Goal: Information Seeking & Learning: Find specific fact

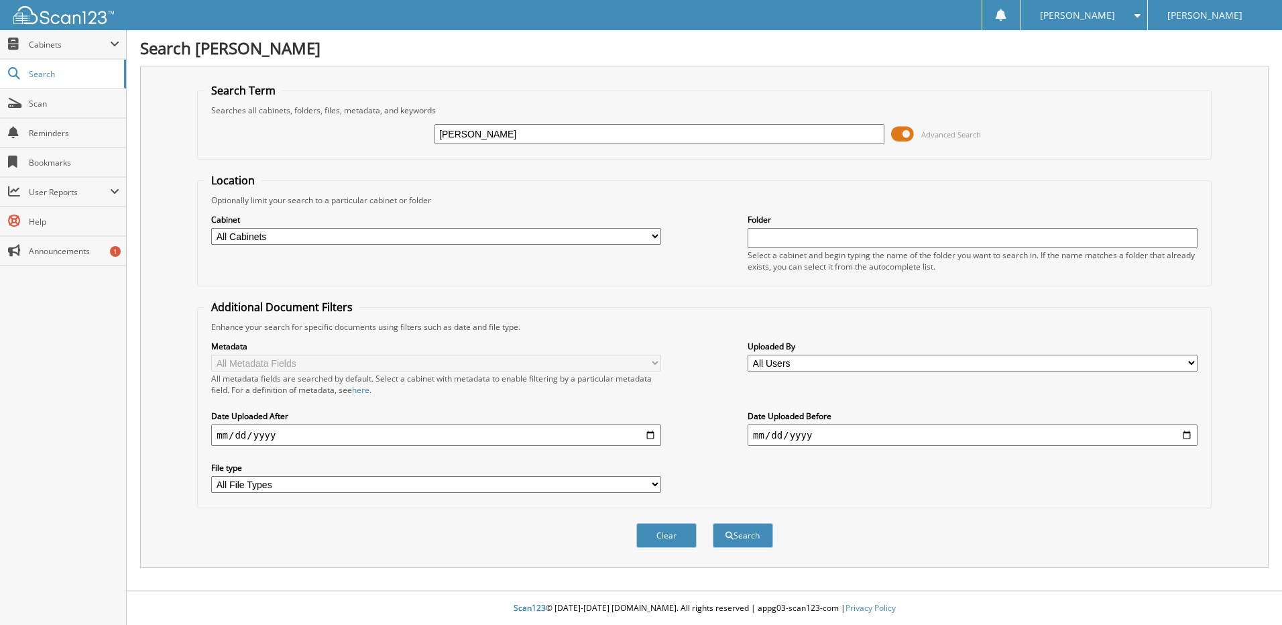
type input "ronald wilson"
click at [713, 523] on button "Search" at bounding box center [743, 535] width 60 height 25
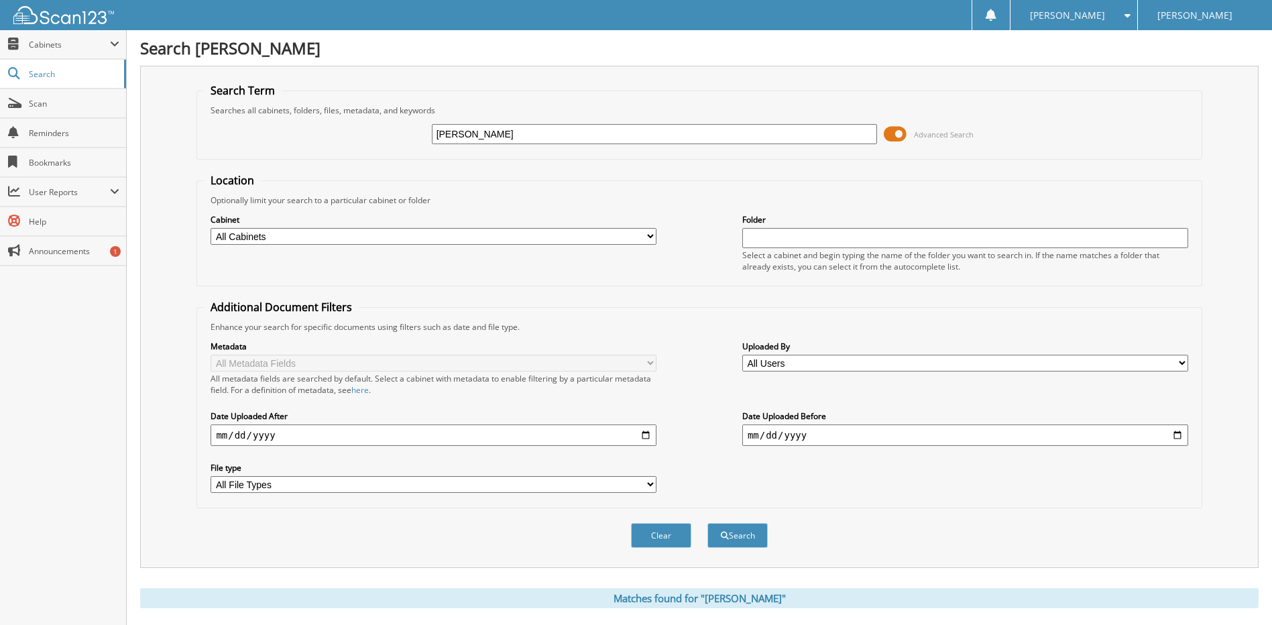
drag, startPoint x: 557, startPoint y: 127, endPoint x: 434, endPoint y: 138, distance: 123.9
click at [434, 138] on input "ronald wilson" at bounding box center [655, 134] width 446 height 20
type input "[PERSON_NAME]"
click at [708, 523] on button "Search" at bounding box center [738, 535] width 60 height 25
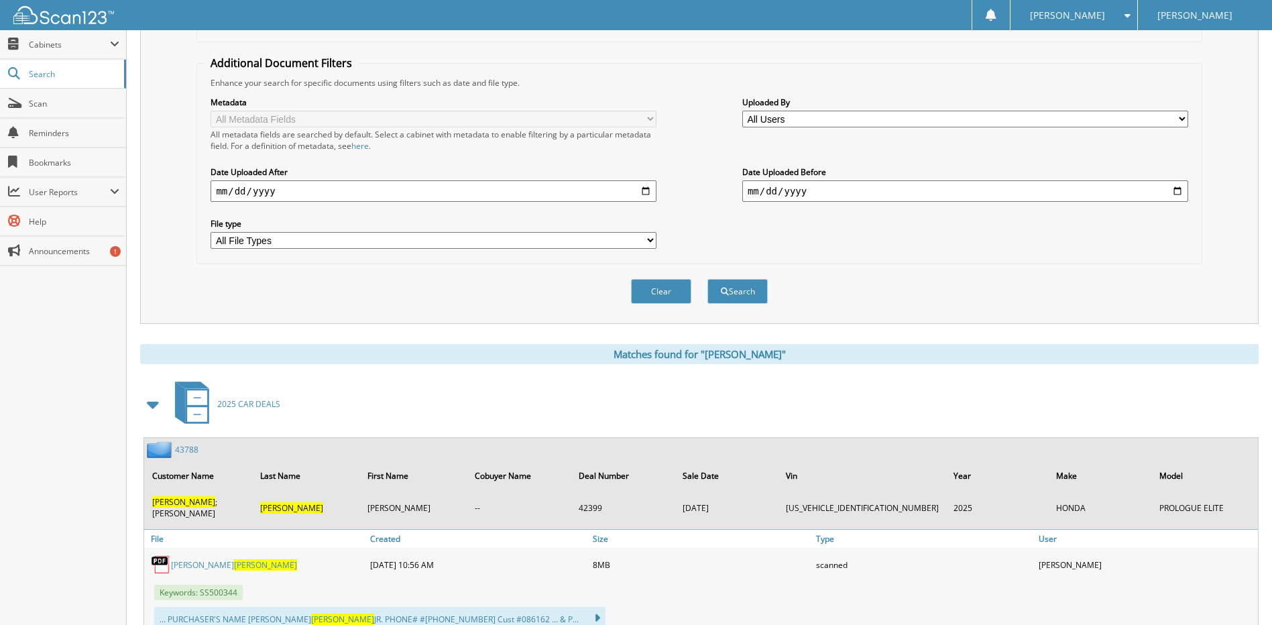
scroll to position [268, 0]
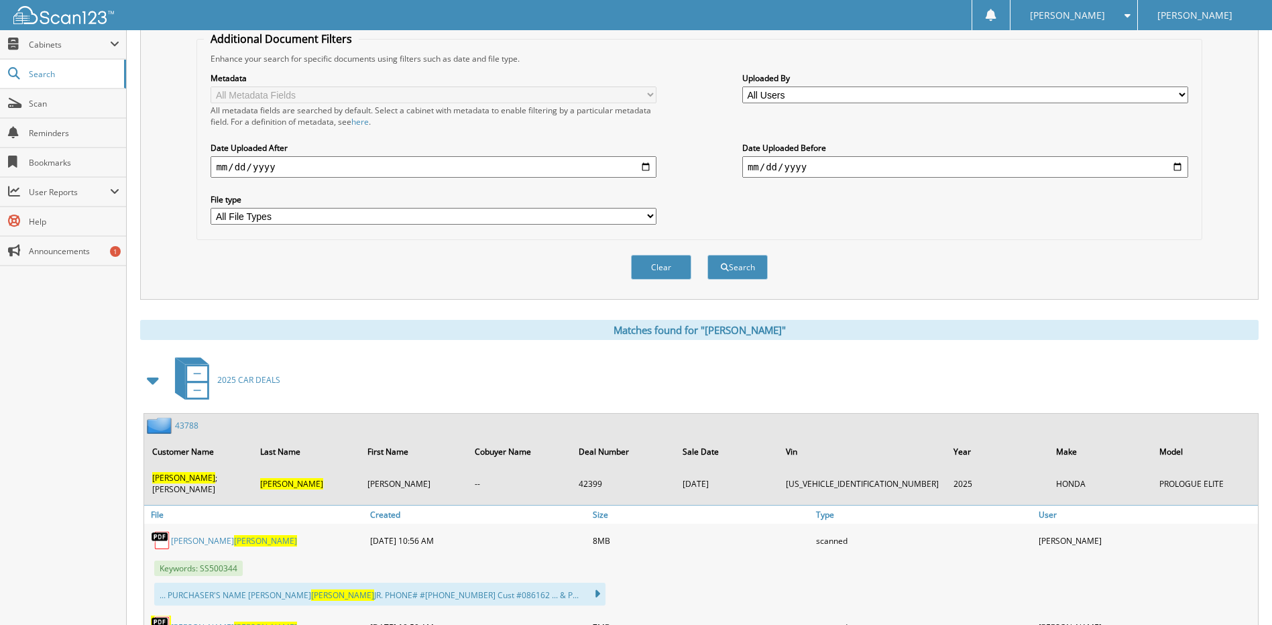
click at [174, 535] on link "[PERSON_NAME]" at bounding box center [234, 540] width 126 height 11
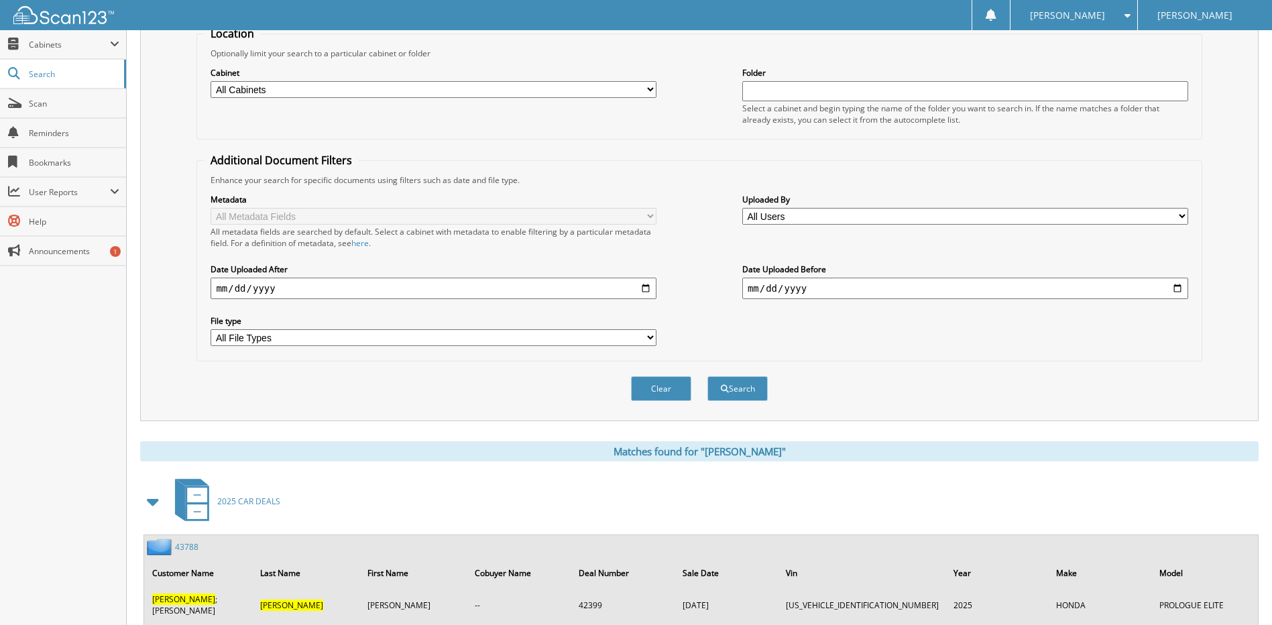
scroll to position [0, 0]
